Goal: Task Accomplishment & Management: Use online tool/utility

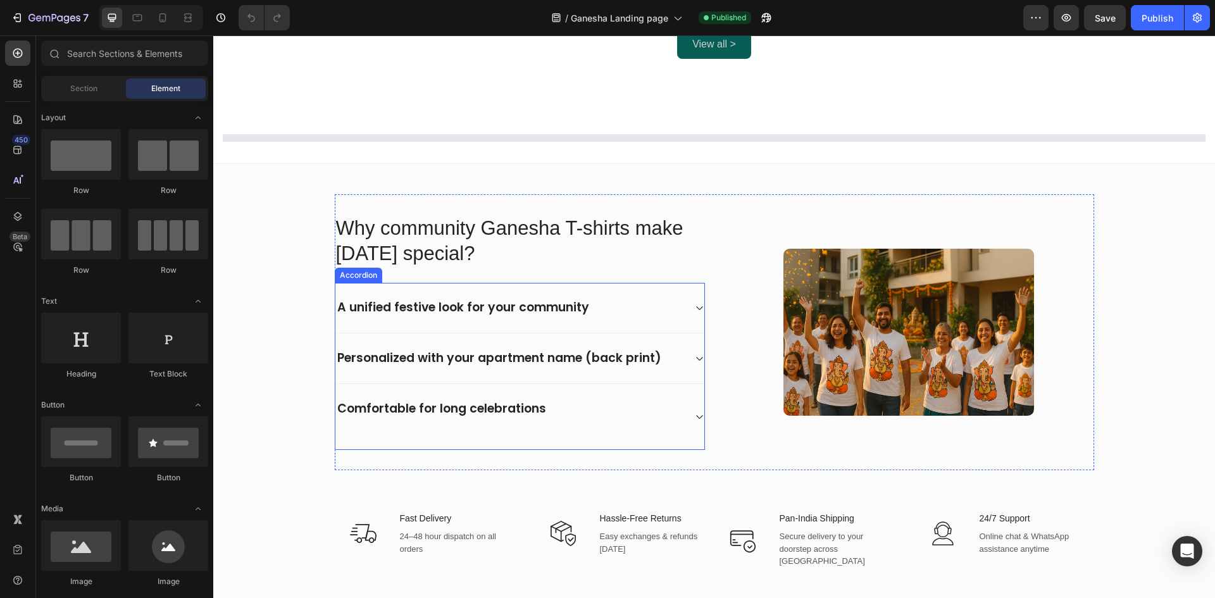
scroll to position [941, 0]
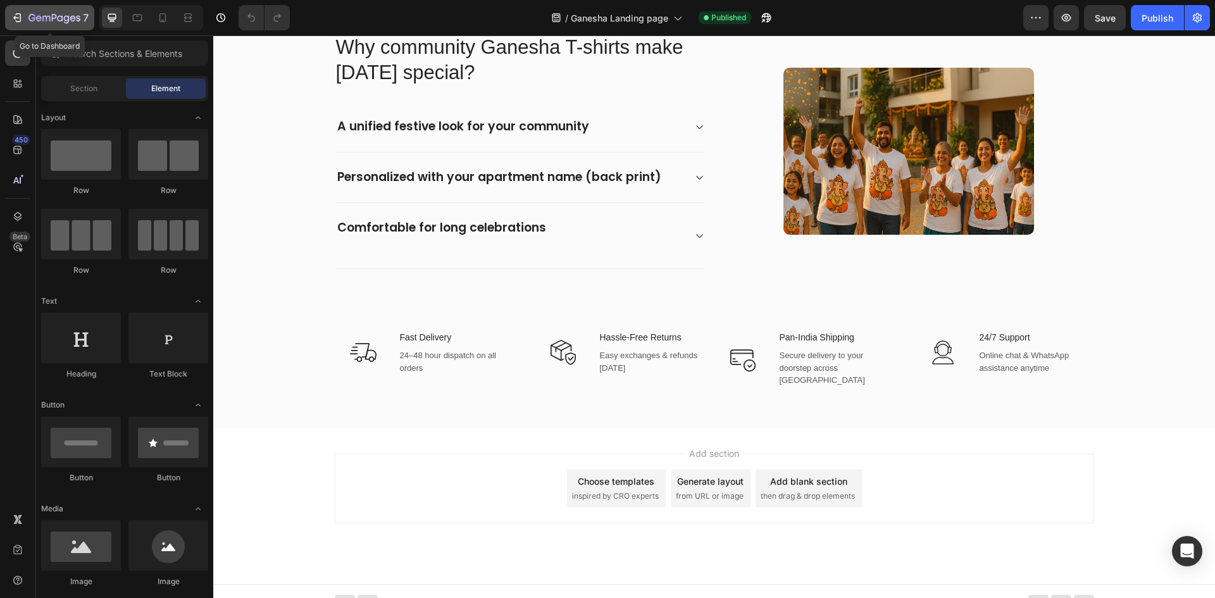
click at [22, 15] on icon "button" at bounding box center [17, 17] width 13 height 13
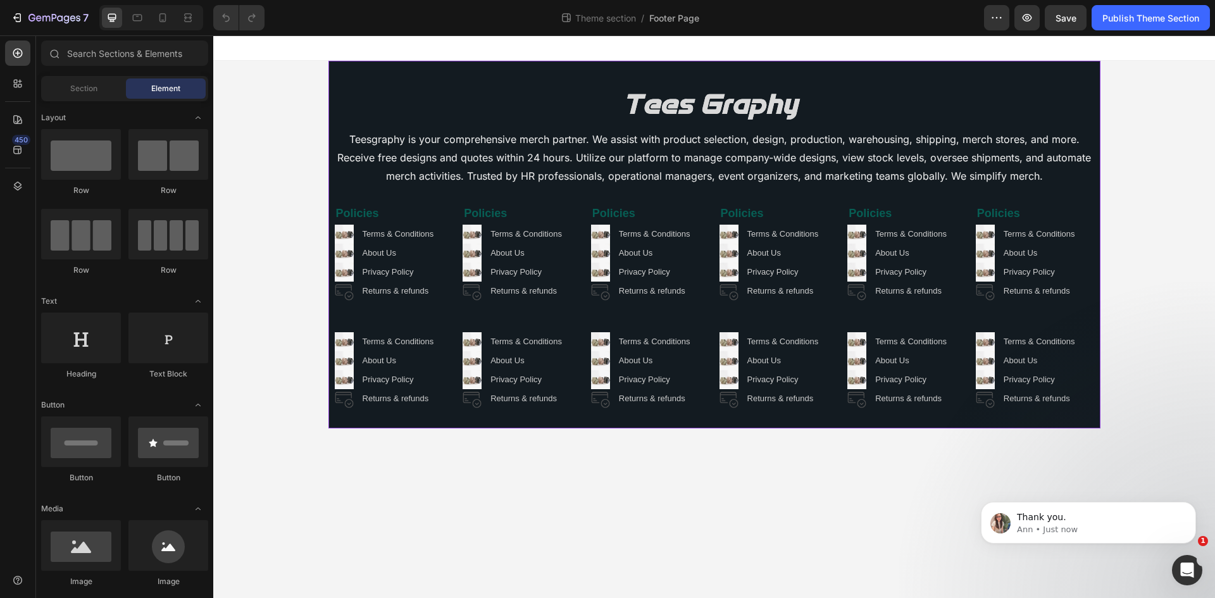
click at [346, 76] on div "Image Teesgraphy is your comprehensive merch partner. We assist with product se…" at bounding box center [714, 245] width 772 height 368
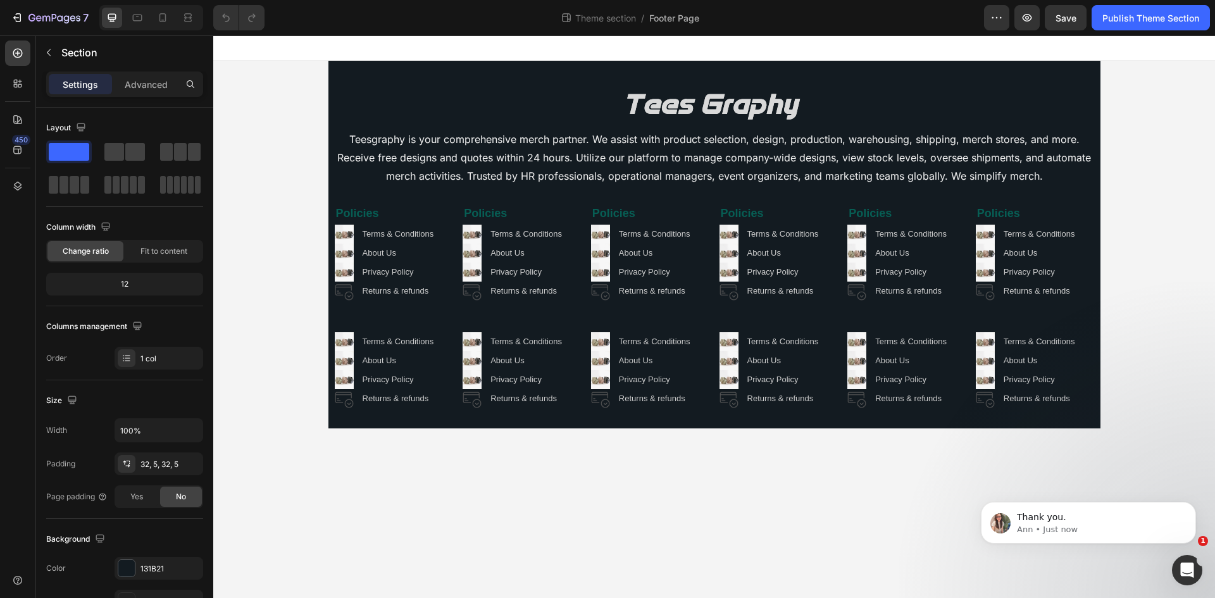
click at [292, 106] on div "Image Teesgraphy is your comprehensive merch partner. We assist with product se…" at bounding box center [714, 245] width 1002 height 368
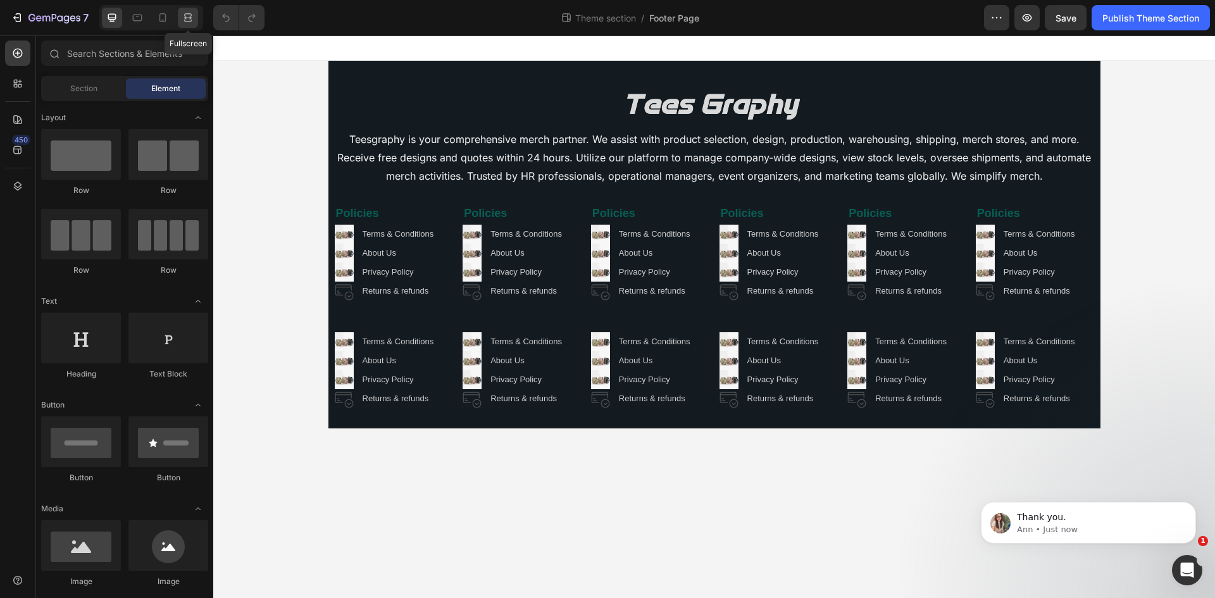
click at [190, 15] on icon at bounding box center [188, 17] width 13 height 13
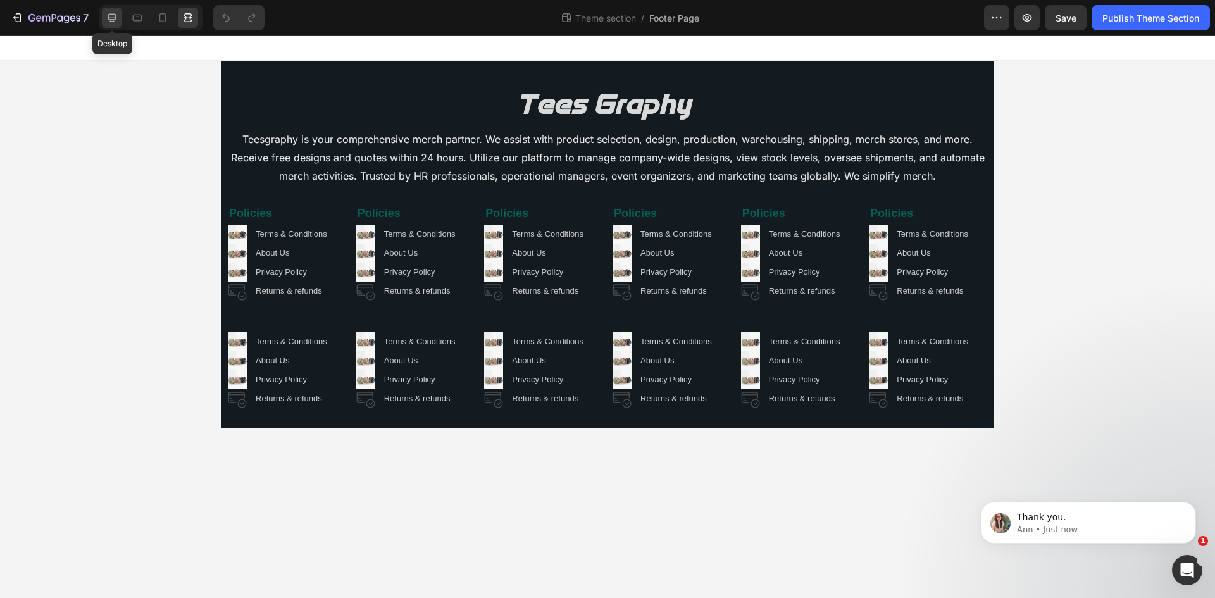
click at [113, 18] on icon at bounding box center [112, 18] width 8 height 8
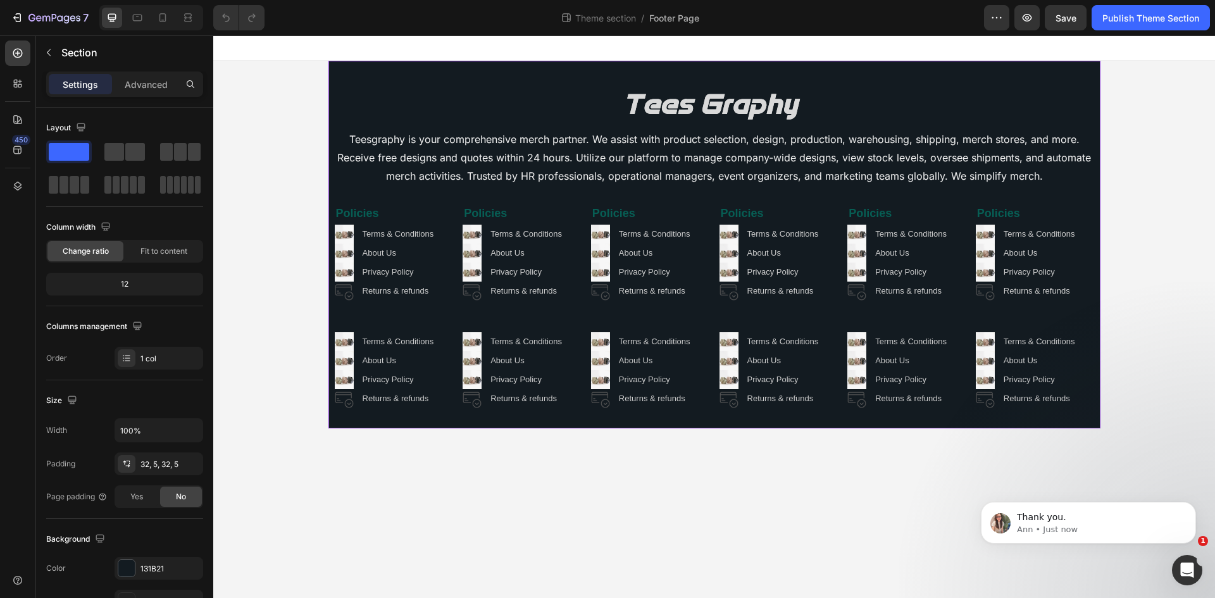
click at [386, 65] on div "Image Teesgraphy is your comprehensive merch partner. We assist with product se…" at bounding box center [714, 245] width 772 height 368
click at [424, 163] on p "Teesgraphy is your comprehensive merch partner. We assist with product selectio…" at bounding box center [714, 166] width 763 height 73
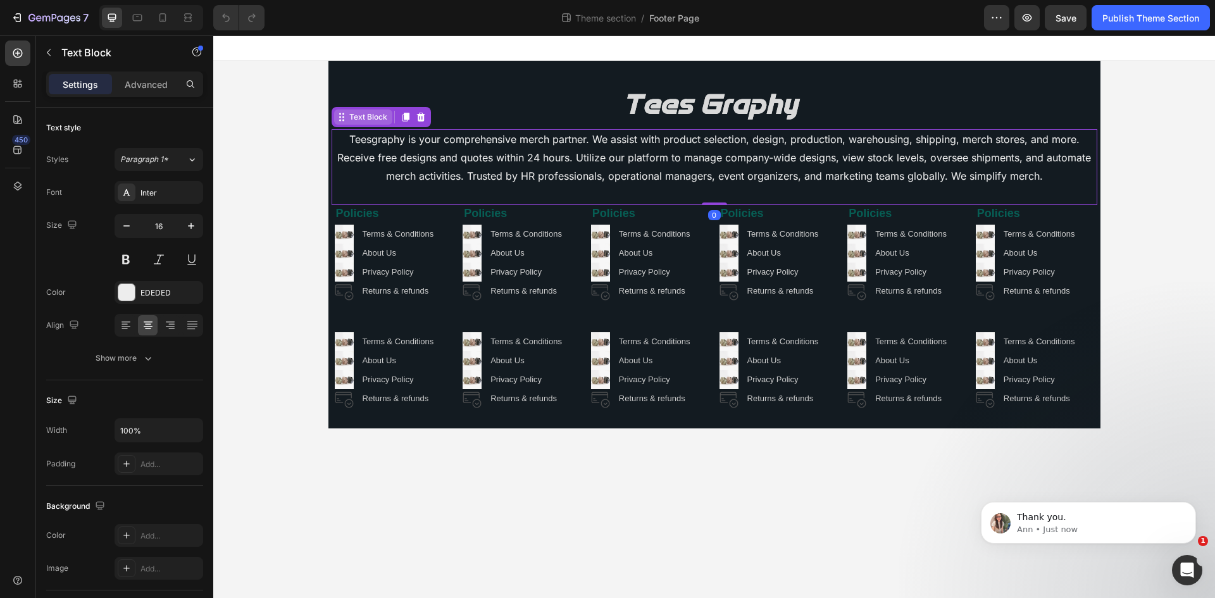
click at [371, 124] on div "Text Block" at bounding box center [363, 116] width 58 height 15
click at [366, 90] on div at bounding box center [715, 105] width 766 height 48
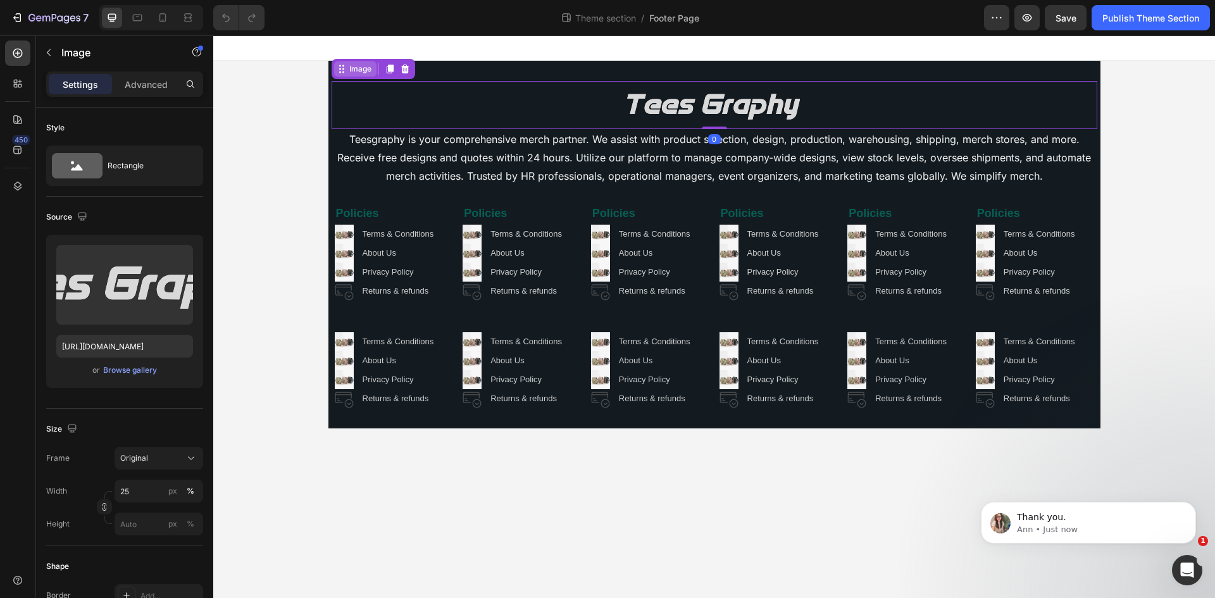
click at [358, 68] on div "Image" at bounding box center [360, 68] width 27 height 11
click at [21, 181] on icon at bounding box center [17, 186] width 13 height 13
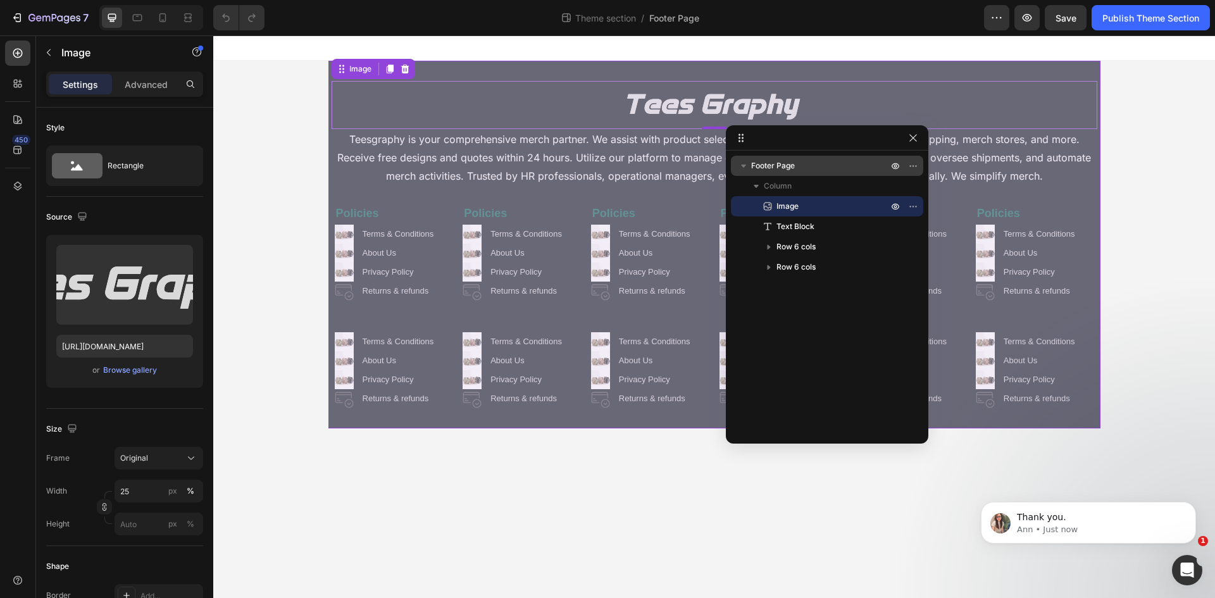
click at [743, 163] on icon "button" at bounding box center [743, 165] width 13 height 13
click at [825, 168] on p "Footer Page" at bounding box center [820, 165] width 139 height 13
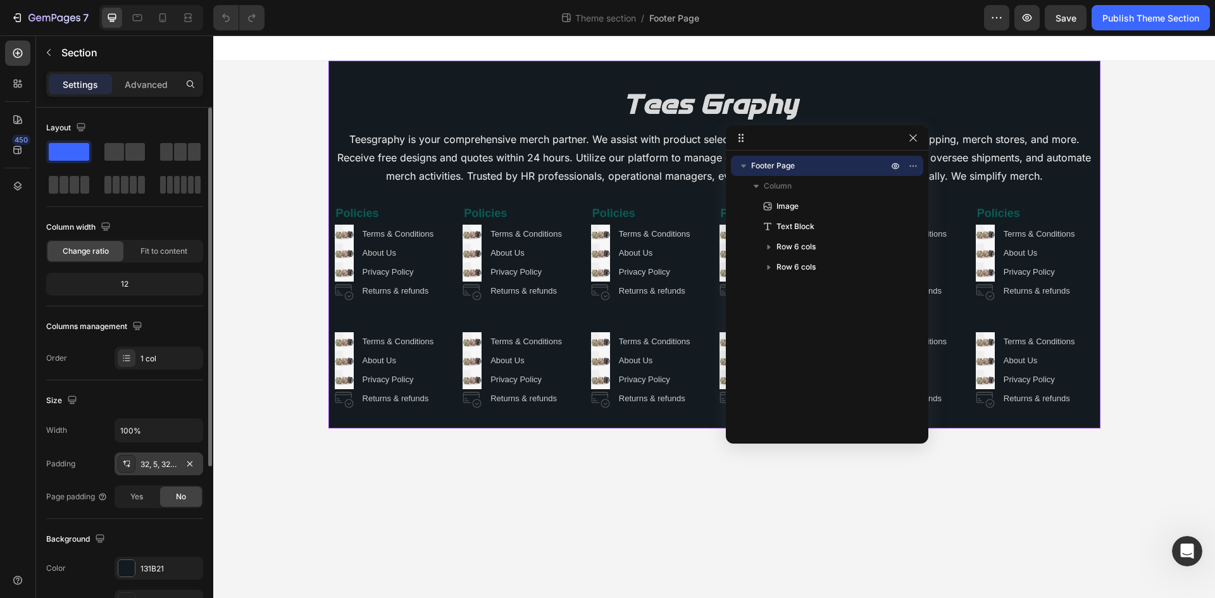
click at [158, 463] on div "32, 5, 32, 5" at bounding box center [158, 464] width 37 height 11
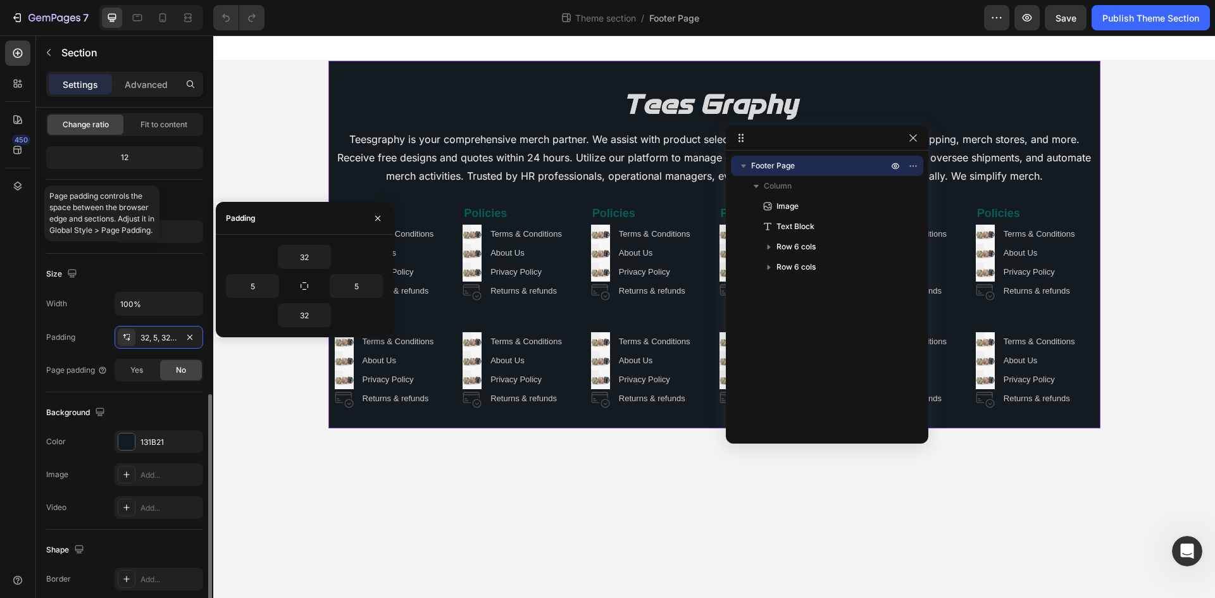
scroll to position [245, 0]
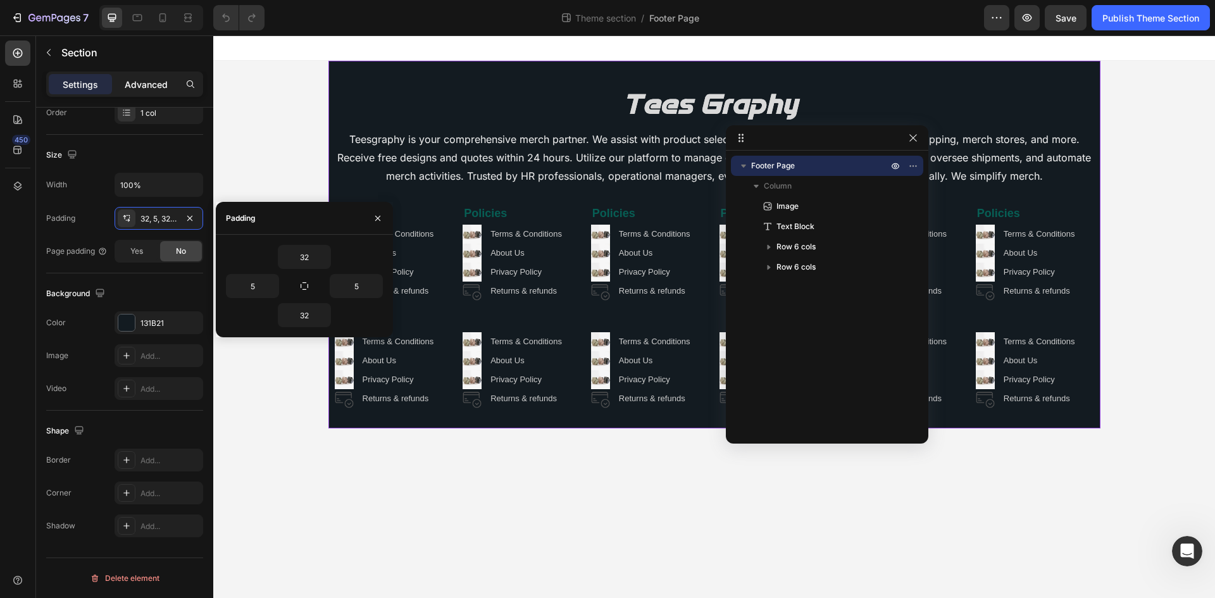
click at [144, 83] on p "Advanced" at bounding box center [146, 84] width 43 height 13
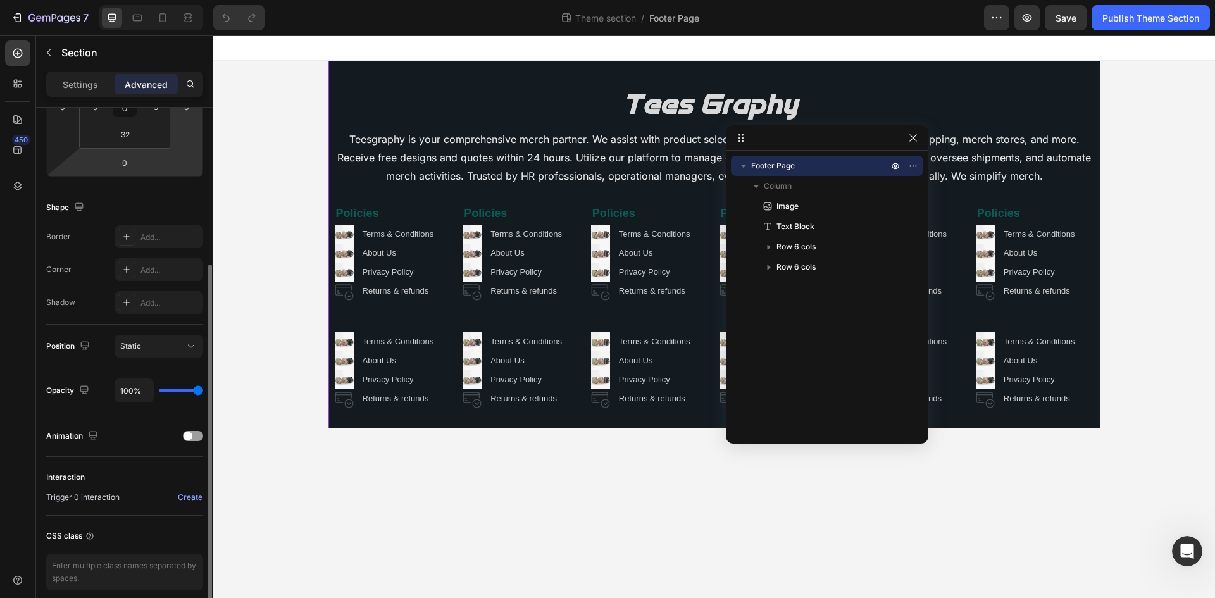
scroll to position [0, 0]
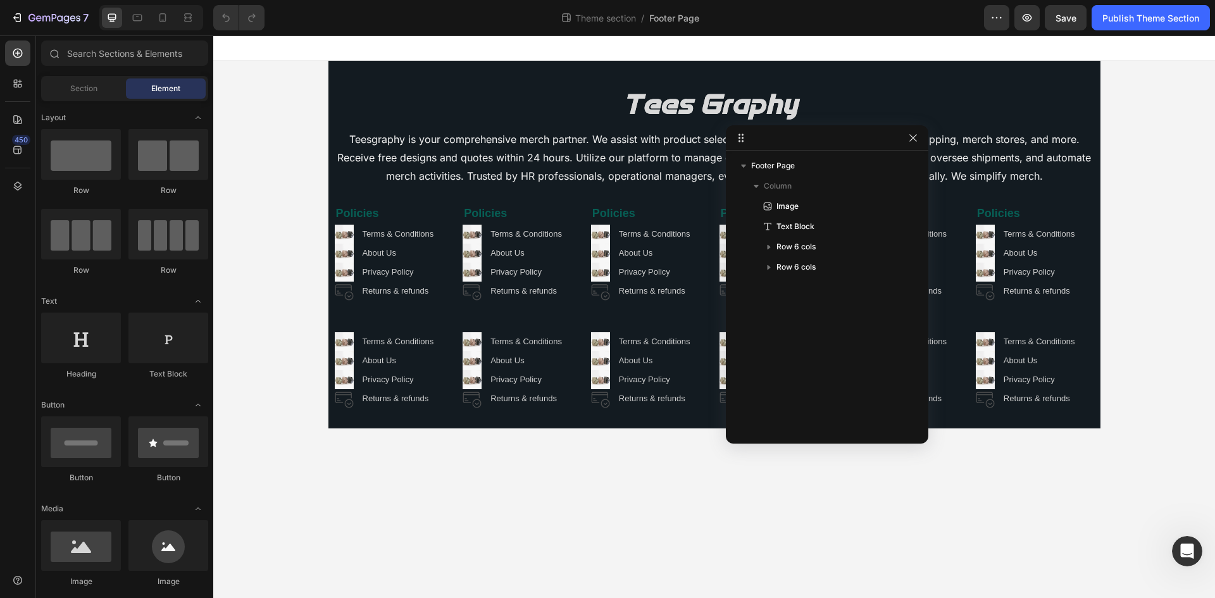
click at [1147, 115] on div "Image Teesgraphy is your comprehensive merch partner. We assist with product se…" at bounding box center [714, 245] width 1002 height 368
click at [910, 135] on icon "button" at bounding box center [913, 138] width 10 height 10
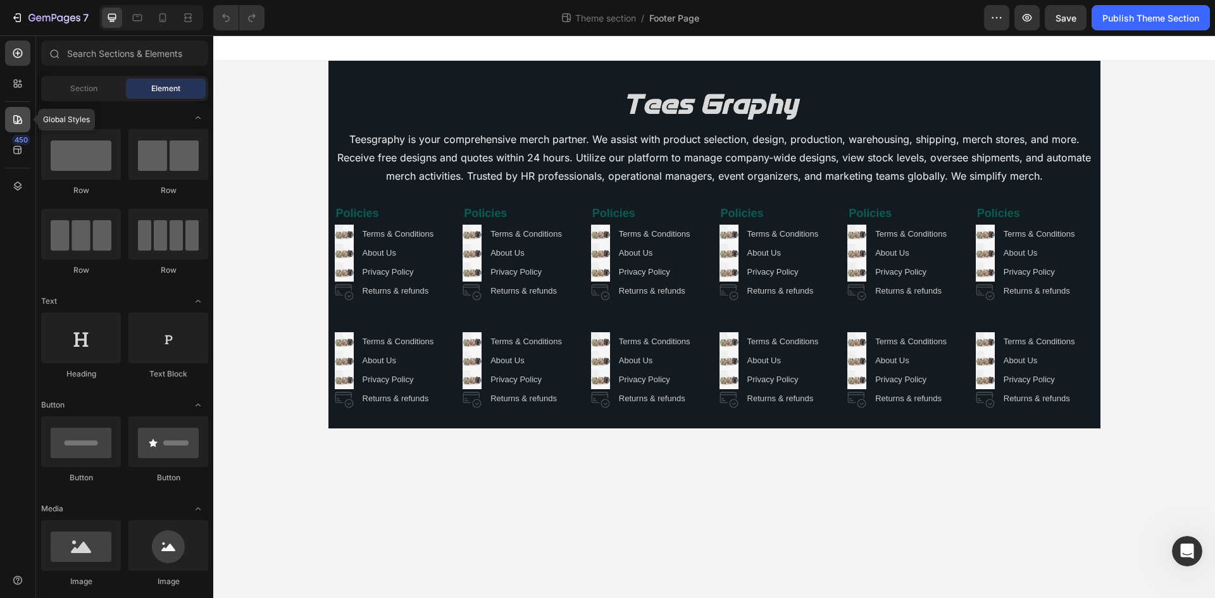
click at [15, 116] on icon at bounding box center [17, 119] width 9 height 9
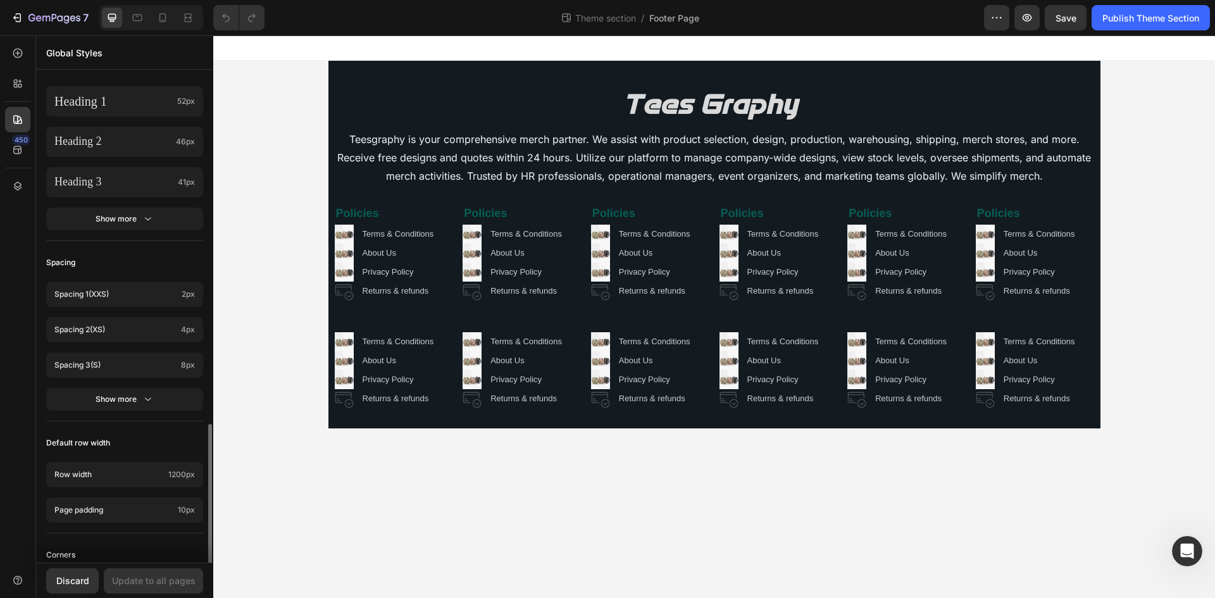
scroll to position [437, 0]
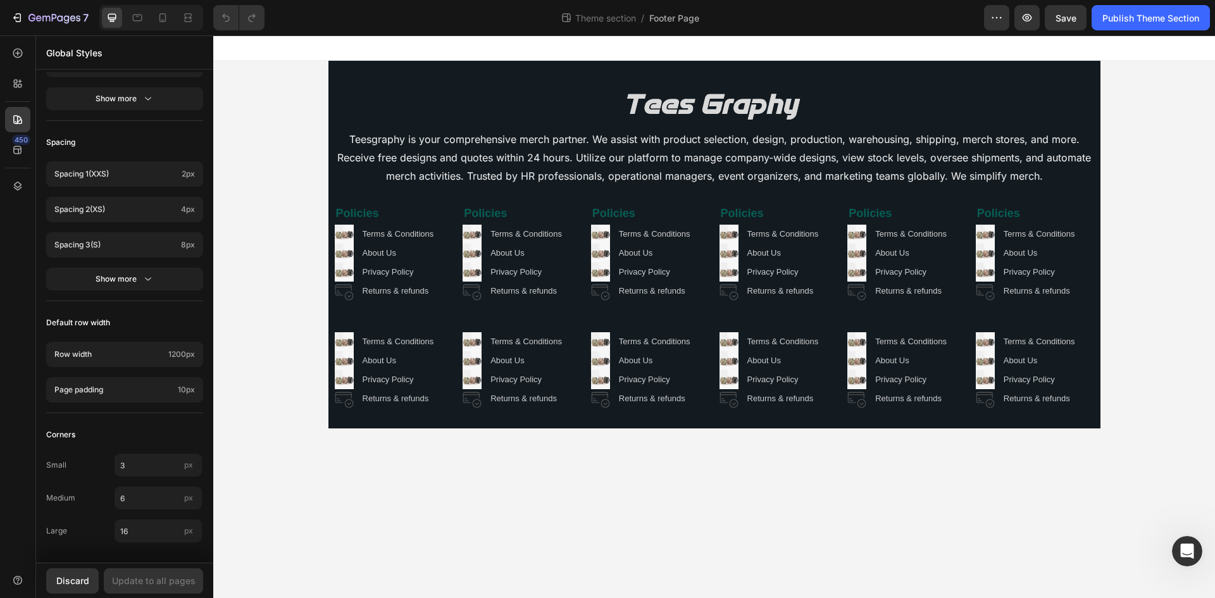
click at [263, 121] on div "Image Teesgraphy is your comprehensive merch partner. We assist with product se…" at bounding box center [714, 245] width 1002 height 368
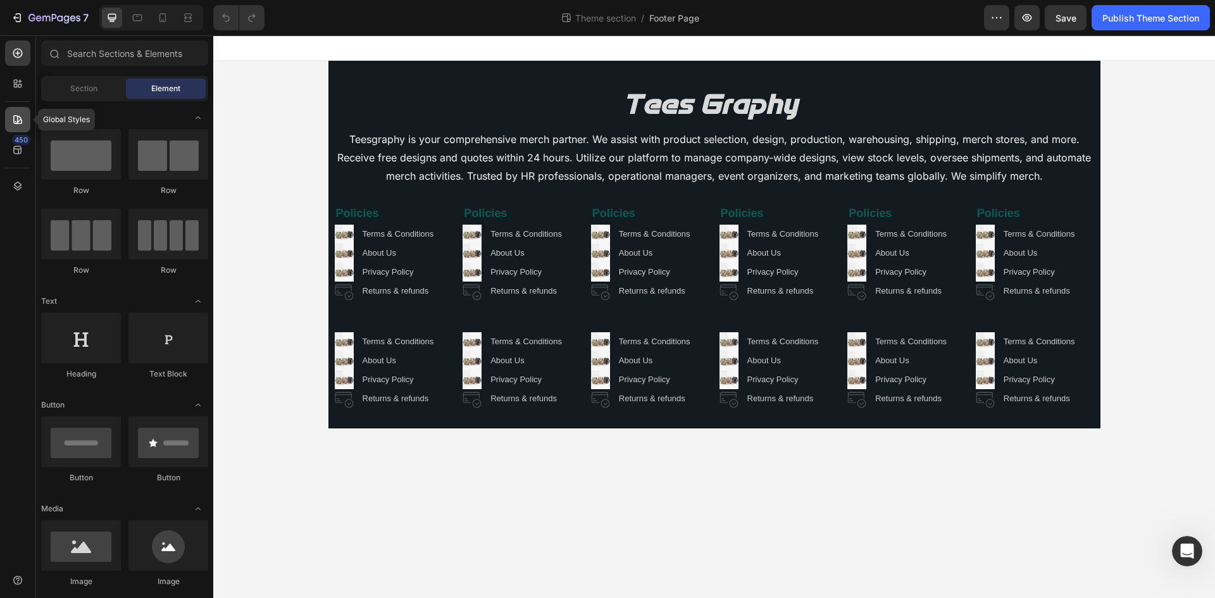
click at [25, 120] on div at bounding box center [17, 119] width 25 height 25
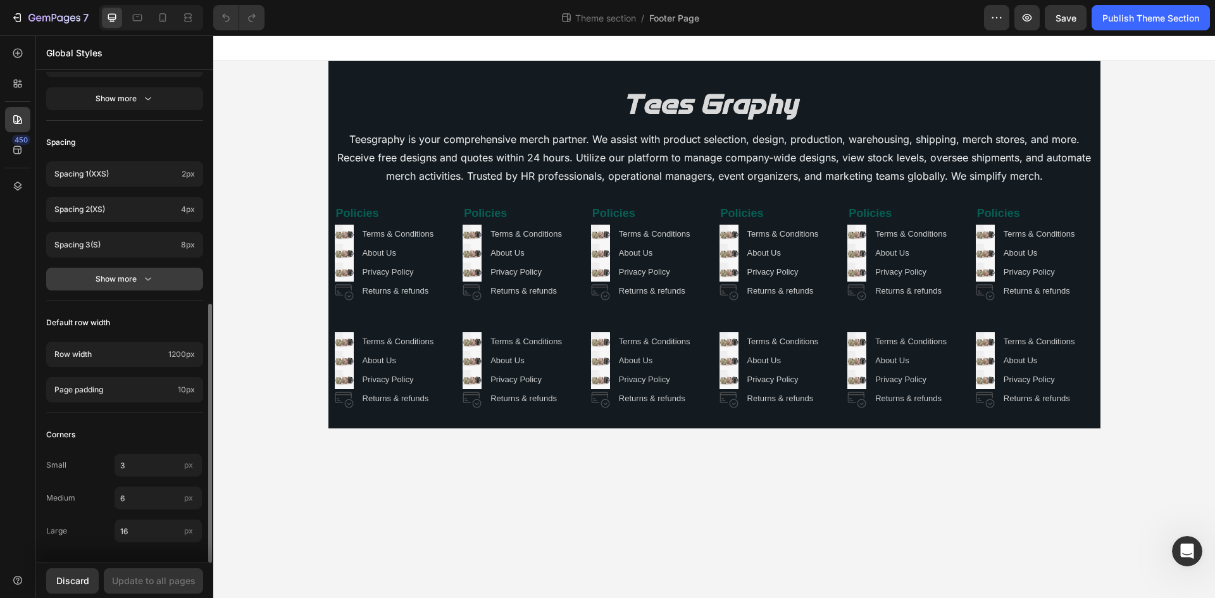
click at [133, 280] on div "Show more" at bounding box center [125, 279] width 59 height 13
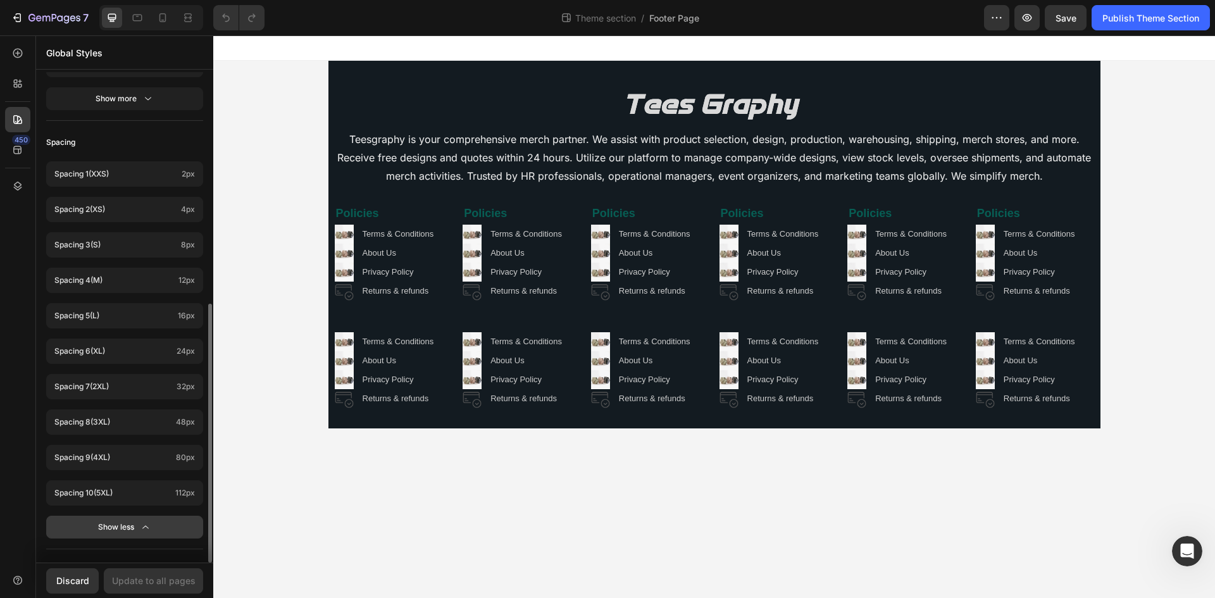
click at [111, 528] on div "Show less" at bounding box center [125, 527] width 54 height 13
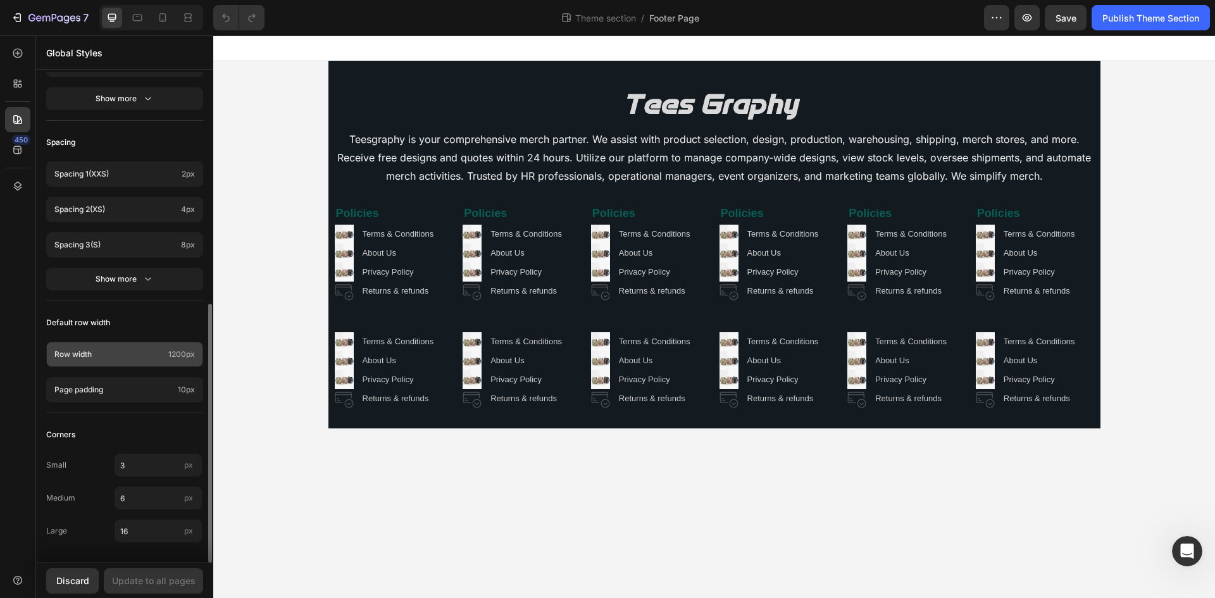
click at [128, 351] on p "Row width" at bounding box center [108, 354] width 109 height 11
click at [155, 307] on div "Colors Button Text Background Line Accent Font manager Heading sans-serif Parag…" at bounding box center [124, 99] width 177 height 927
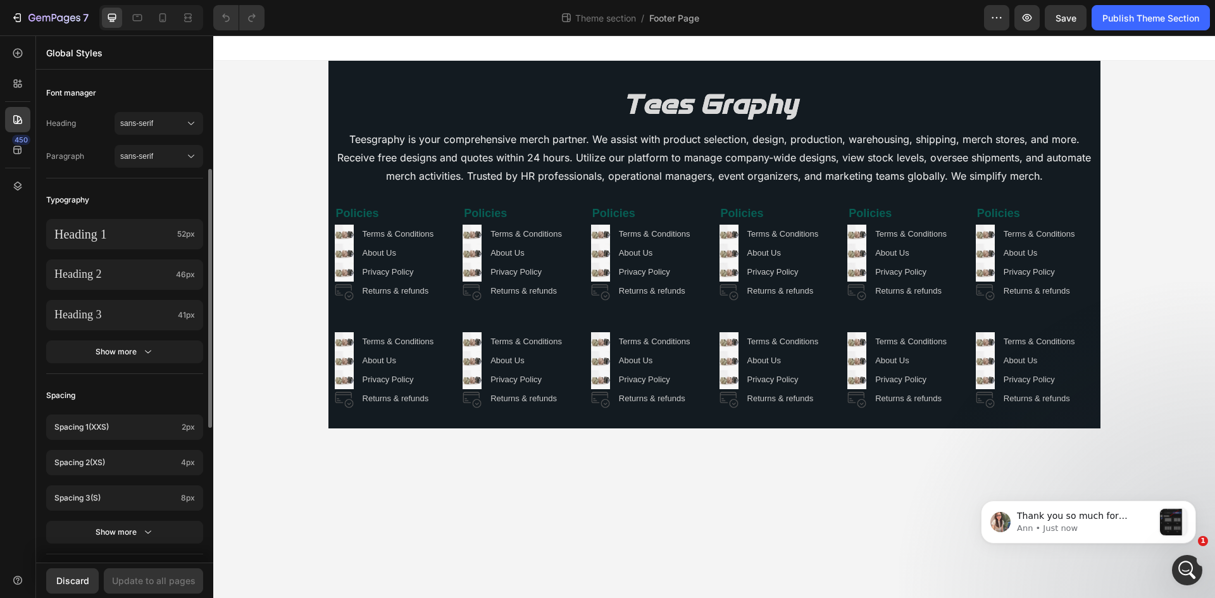
scroll to position [0, 0]
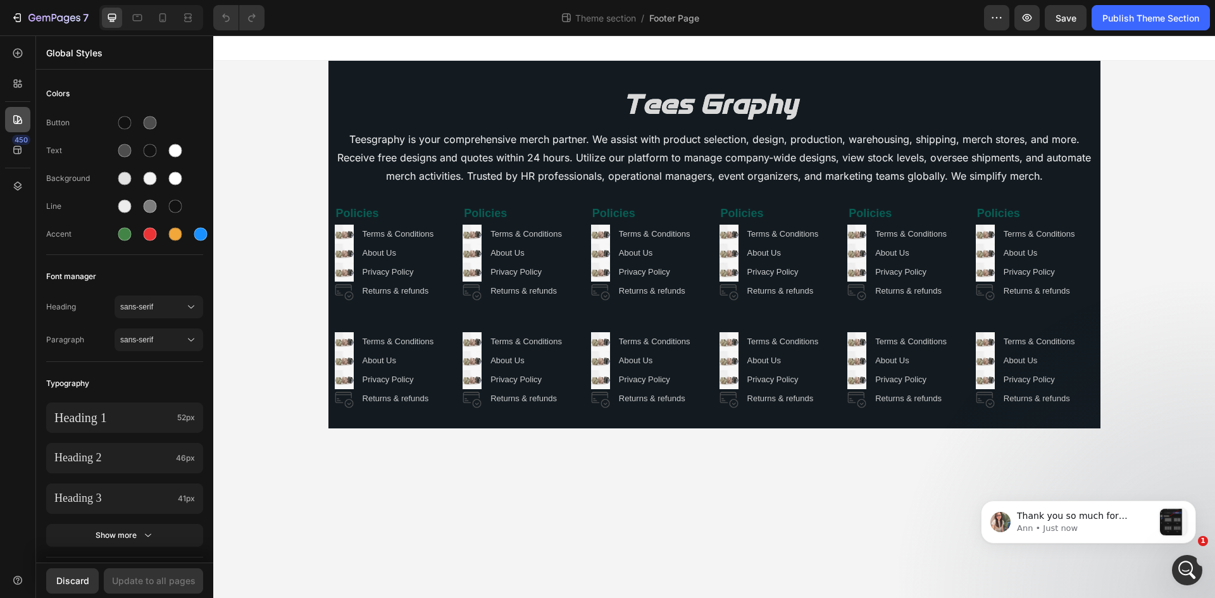
click at [15, 120] on icon at bounding box center [17, 119] width 13 height 13
click at [277, 182] on div "Image Teesgraphy is your comprehensive merch partner. We assist with product se…" at bounding box center [714, 245] width 1002 height 368
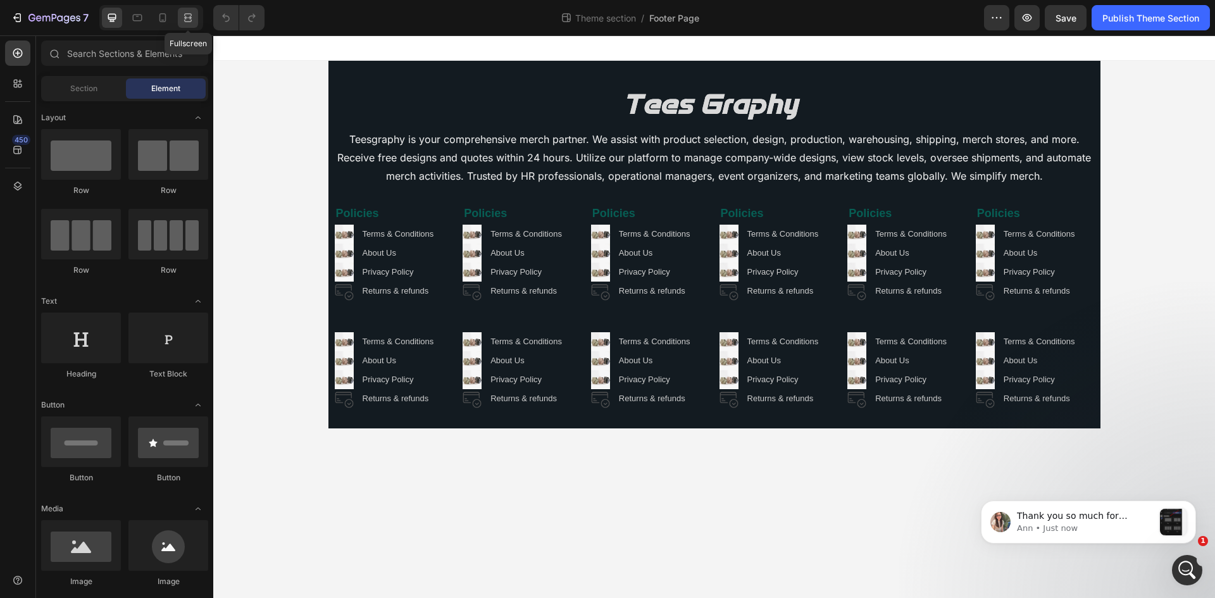
click at [189, 24] on div at bounding box center [188, 18] width 20 height 20
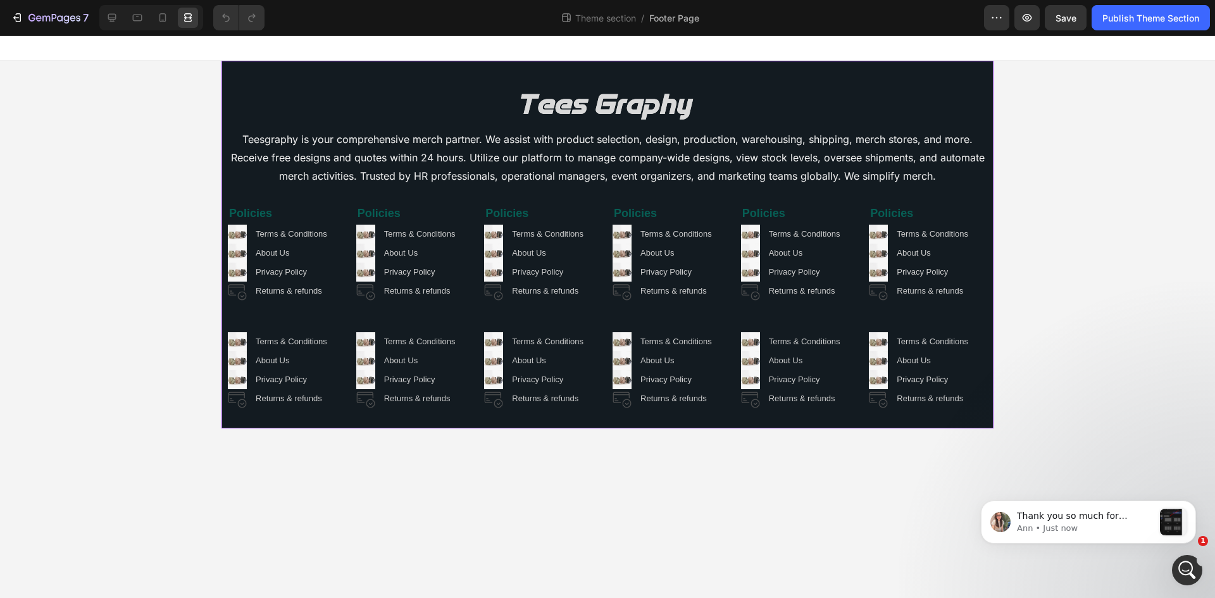
click at [241, 78] on div "Image Teesgraphy is your comprehensive merch partner. We assist with product se…" at bounding box center [607, 245] width 772 height 368
click at [96, 19] on div at bounding box center [148, 17] width 109 height 25
click at [104, 18] on div at bounding box center [112, 18] width 20 height 20
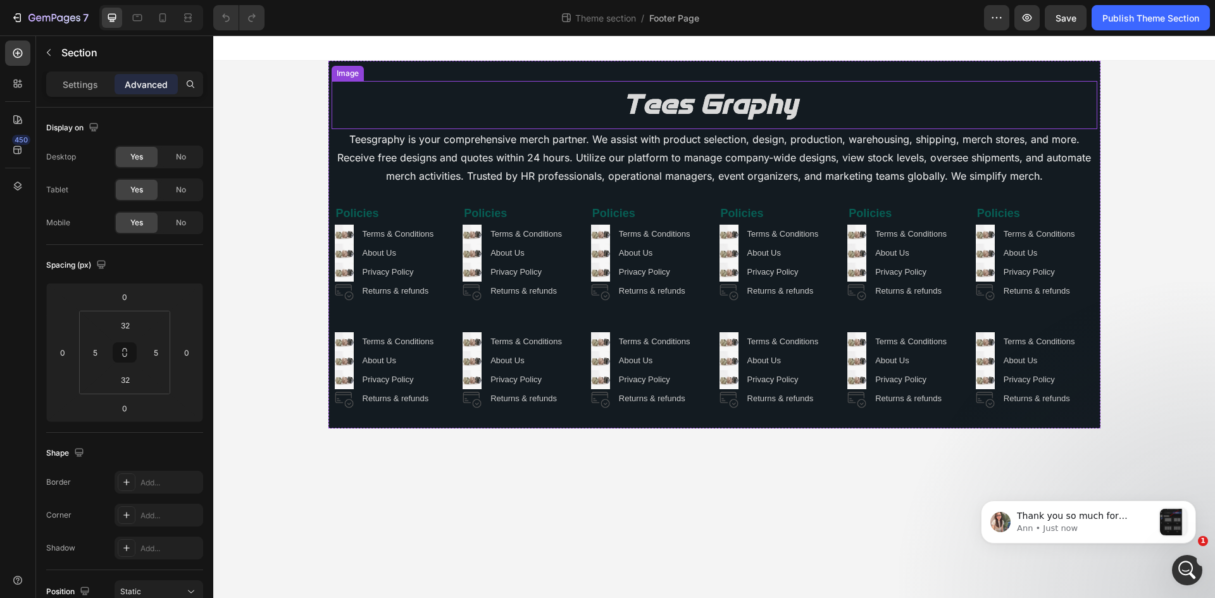
click at [361, 106] on div at bounding box center [715, 105] width 766 height 48
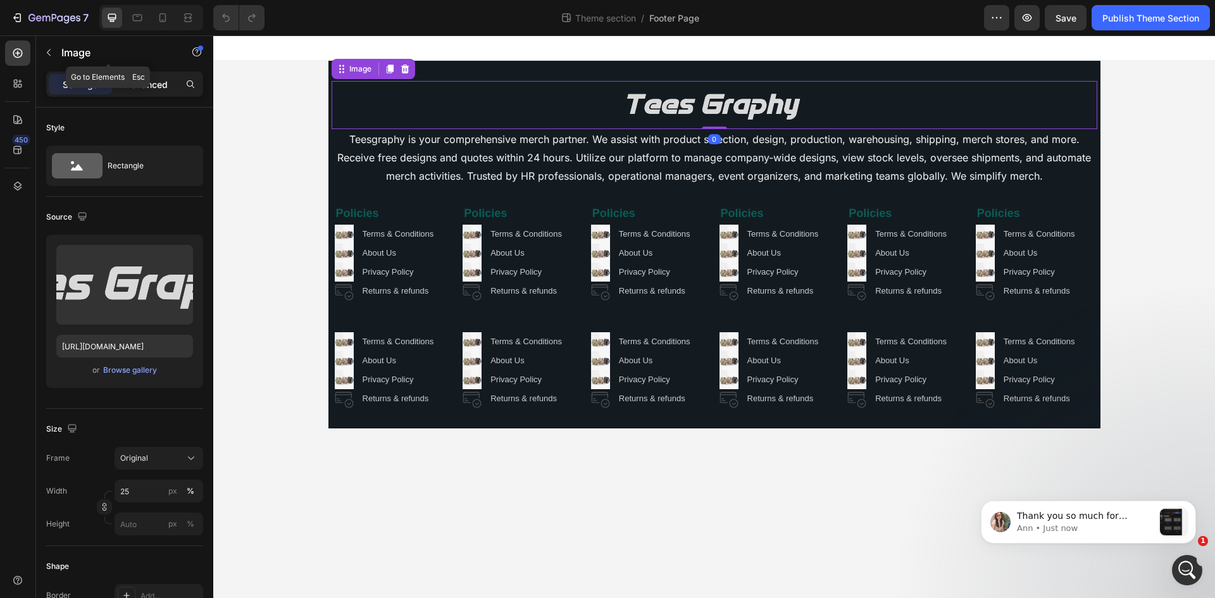
click at [165, 82] on p "Advanced" at bounding box center [146, 84] width 43 height 13
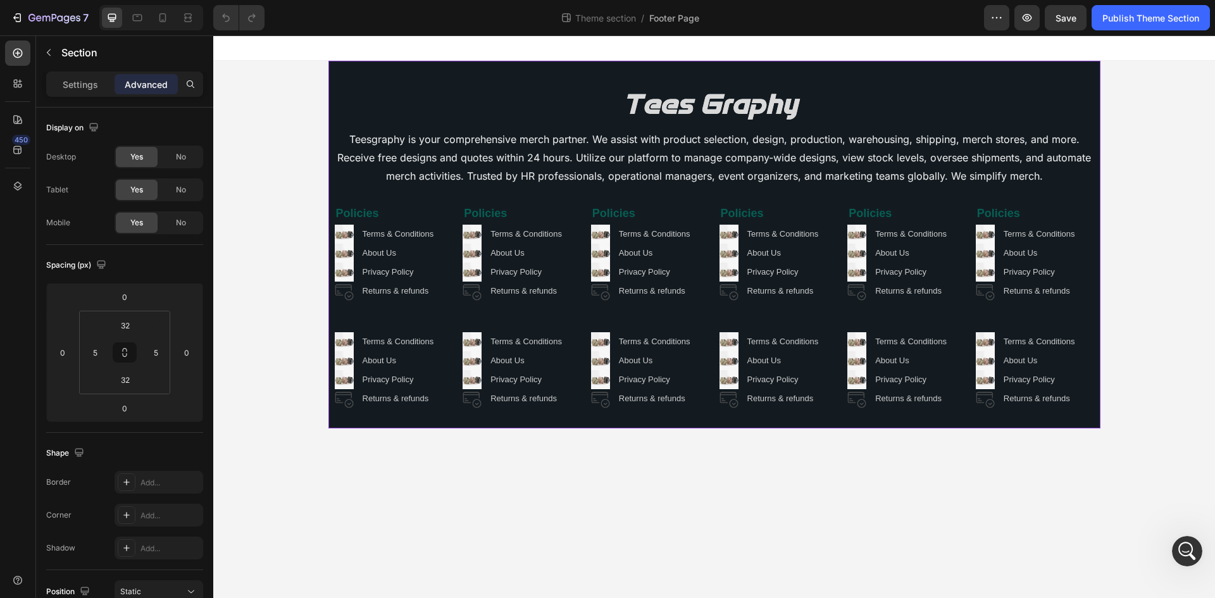
click at [420, 70] on div "Image Teesgraphy is your comprehensive merch partner. We assist with product se…" at bounding box center [714, 245] width 772 height 368
click at [373, 80] on div "Image Teesgraphy is your comprehensive merch partner. We assist with product se…" at bounding box center [714, 245] width 772 height 368
click at [78, 85] on p "Settings" at bounding box center [80, 84] width 35 height 13
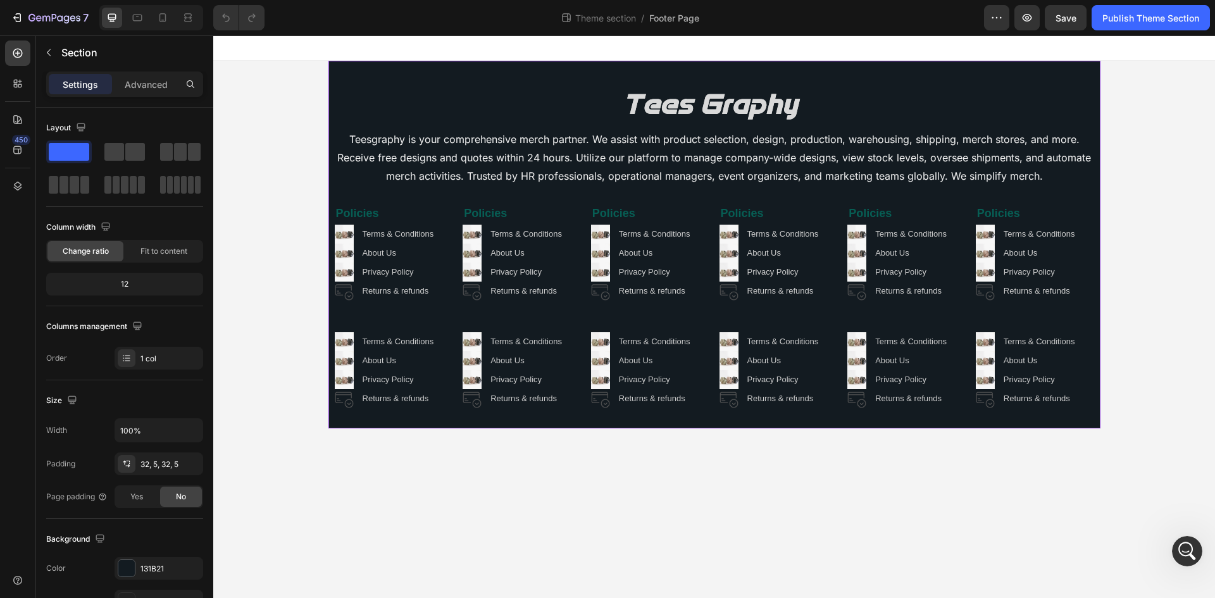
click at [355, 66] on div "Image Teesgraphy is your comprehensive merch partner. We assist with product se…" at bounding box center [714, 245] width 772 height 368
click at [23, 118] on icon at bounding box center [17, 119] width 13 height 13
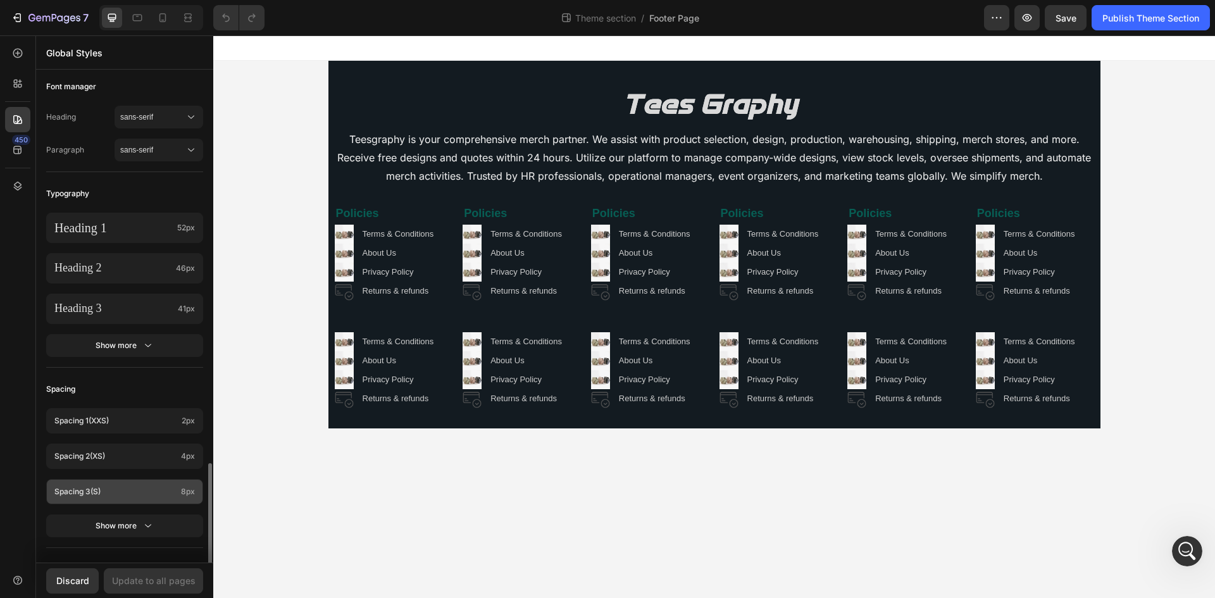
scroll to position [380, 0]
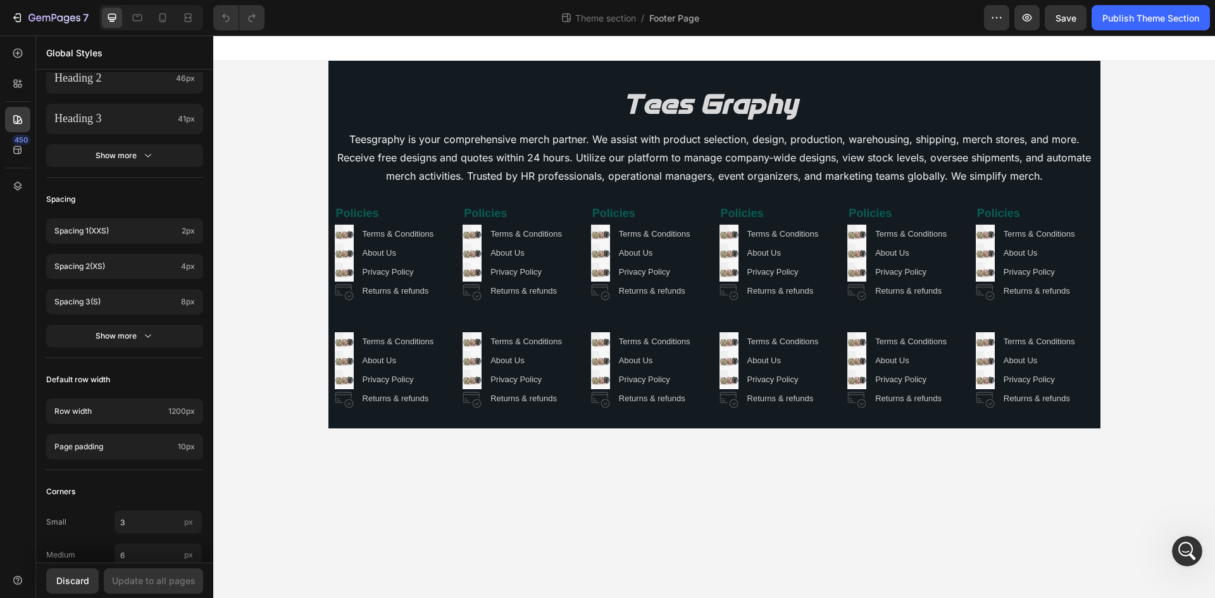
click at [294, 456] on body "Image Teesgraphy is your comprehensive merch partner. We assist with product se…" at bounding box center [714, 316] width 1002 height 562
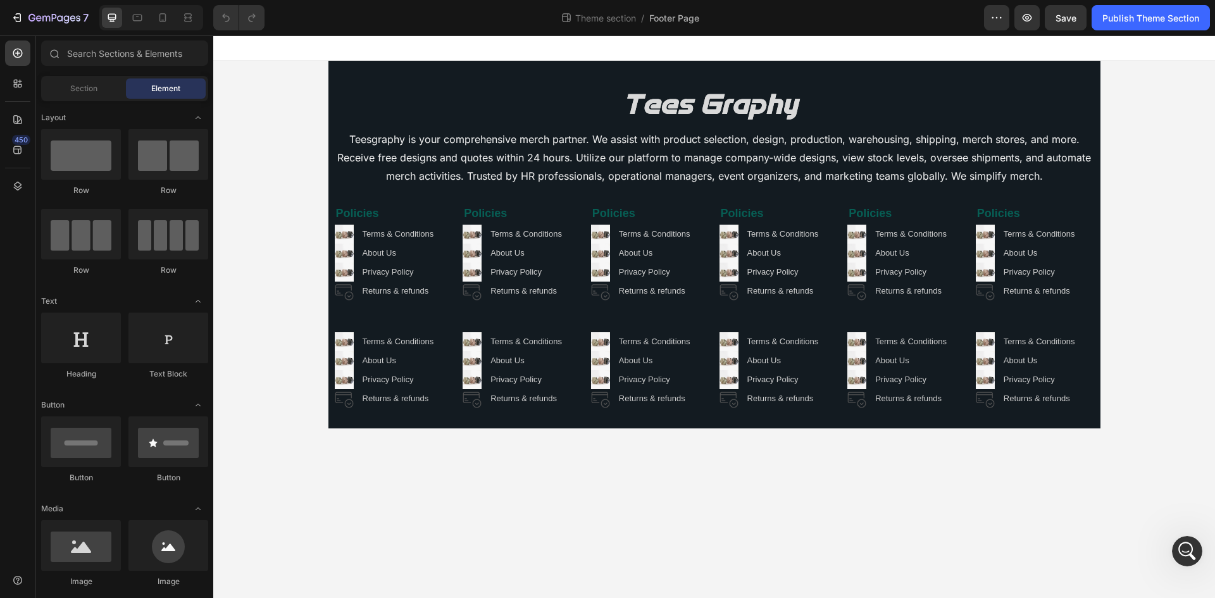
click at [285, 442] on body "Image Teesgraphy is your comprehensive merch partner. We assist with product se…" at bounding box center [714, 316] width 1002 height 562
click at [281, 378] on div "Image Teesgraphy is your comprehensive merch partner. We assist with product se…" at bounding box center [714, 245] width 1002 height 368
click at [1134, 187] on div "Image Teesgraphy is your comprehensive merch partner. We assist with product se…" at bounding box center [714, 245] width 1002 height 368
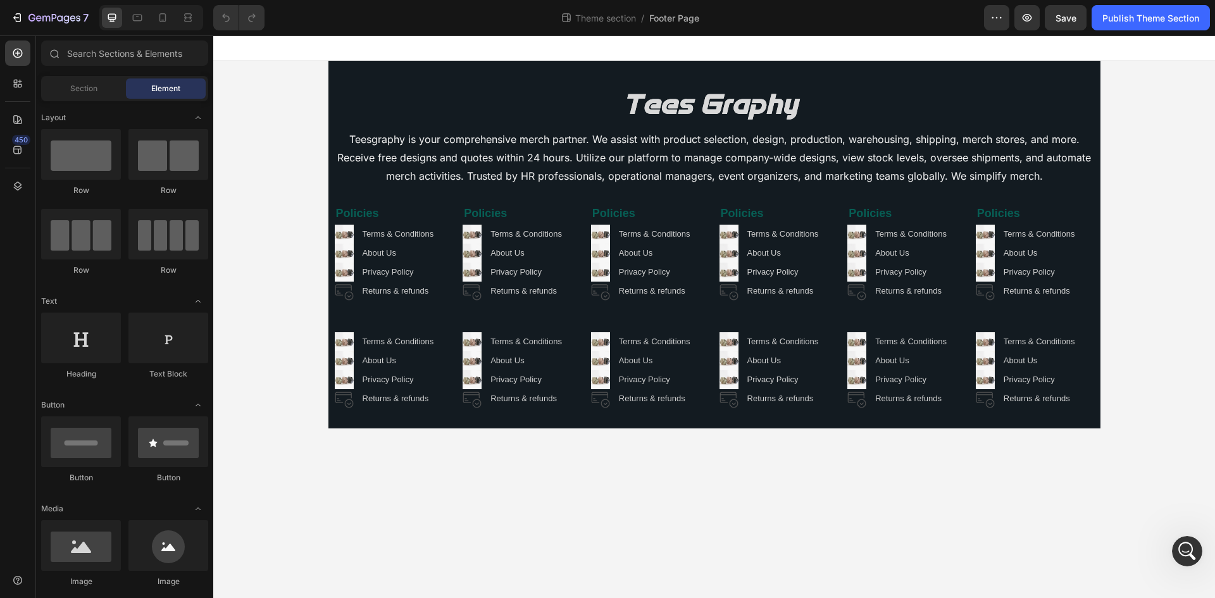
click at [1136, 185] on div "Image Teesgraphy is your comprehensive merch partner. We assist with product se…" at bounding box center [714, 245] width 1002 height 368
click at [981, 14] on div "Theme section / Footer Page" at bounding box center [629, 17] width 709 height 25
click at [996, 14] on icon "button" at bounding box center [996, 17] width 13 height 13
click at [997, 14] on icon "button" at bounding box center [996, 17] width 13 height 13
click at [280, 94] on div "Image Teesgraphy is your comprehensive merch partner. We assist with product se…" at bounding box center [714, 245] width 1002 height 368
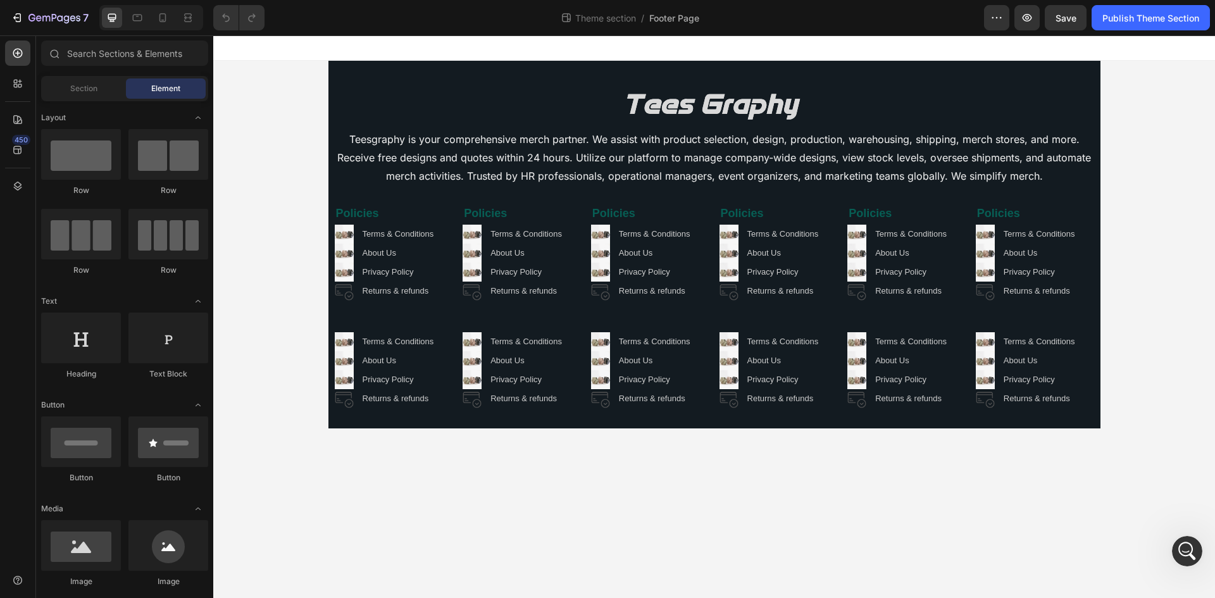
click at [371, 73] on div "Image Teesgraphy is your comprehensive merch partner. We assist with product se…" at bounding box center [714, 245] width 772 height 368
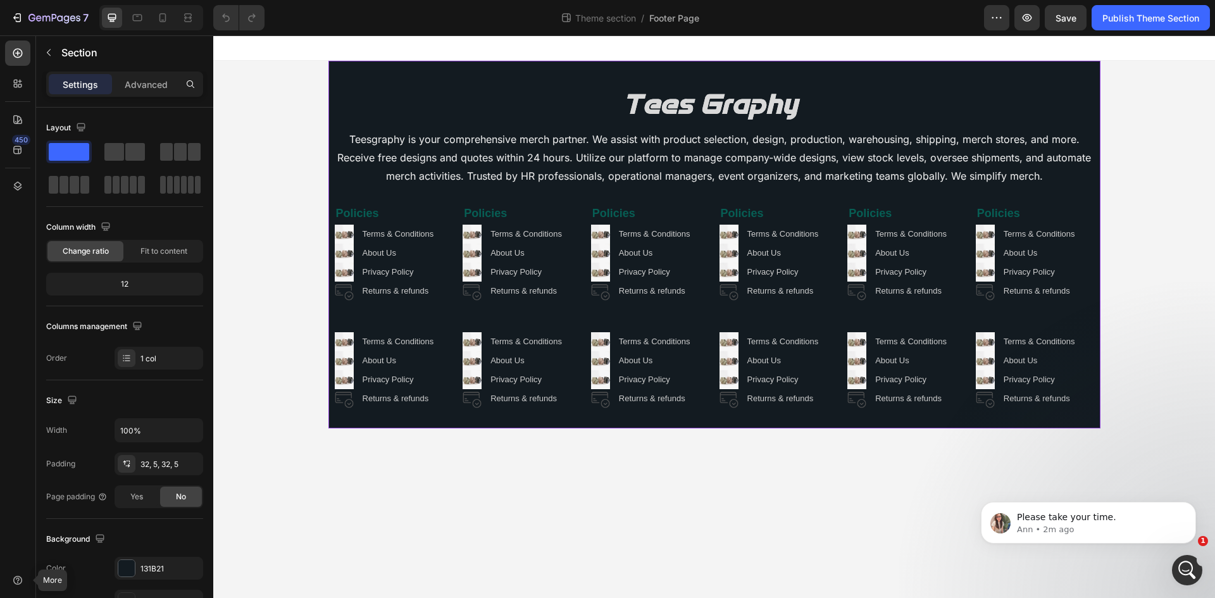
scroll to position [0, 0]
